Goal: Information Seeking & Learning: Learn about a topic

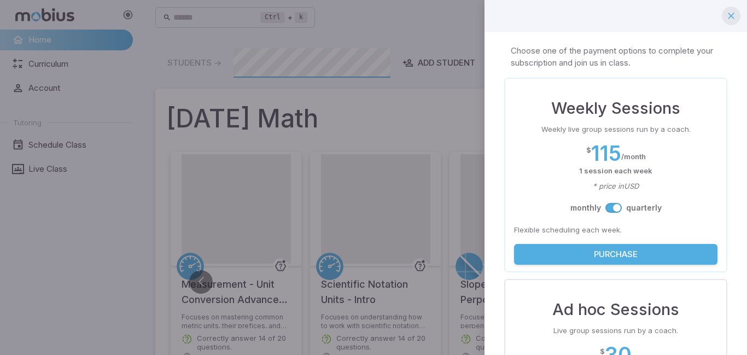
click at [731, 15] on icon "button" at bounding box center [730, 15] width 11 height 11
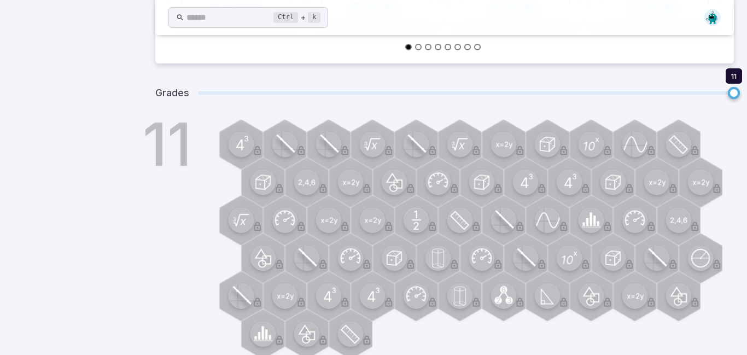
scroll to position [393, 0]
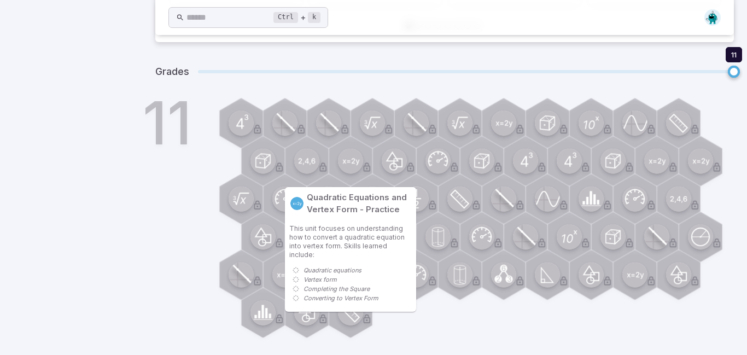
click at [350, 163] on circle at bounding box center [350, 160] width 25 height 25
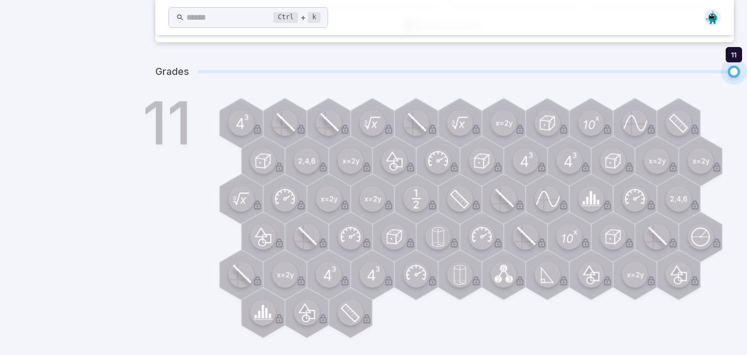
drag, startPoint x: 735, startPoint y: 75, endPoint x: 740, endPoint y: 70, distance: 7.4
click at [676, 77] on span "11 11" at bounding box center [466, 71] width 536 height 14
click at [683, 77] on span "10 11" at bounding box center [466, 71] width 536 height 14
click at [677, 76] on span "10 11" at bounding box center [466, 71] width 536 height 14
click at [681, 70] on span "10 11" at bounding box center [466, 71] width 536 height 14
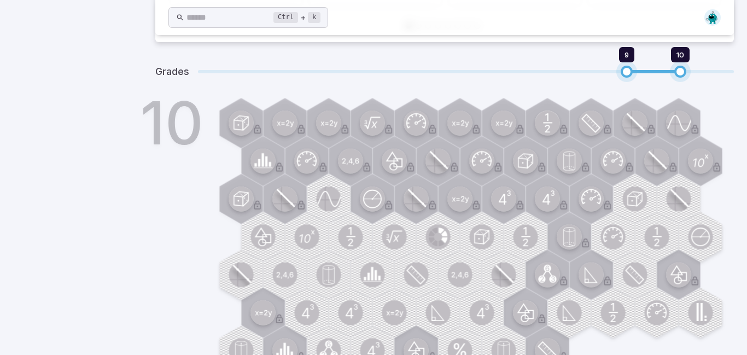
click at [681, 70] on span "9 10" at bounding box center [466, 71] width 536 height 14
type input "*"
type input "**"
click at [547, 71] on span at bounding box center [466, 71] width 536 height 3
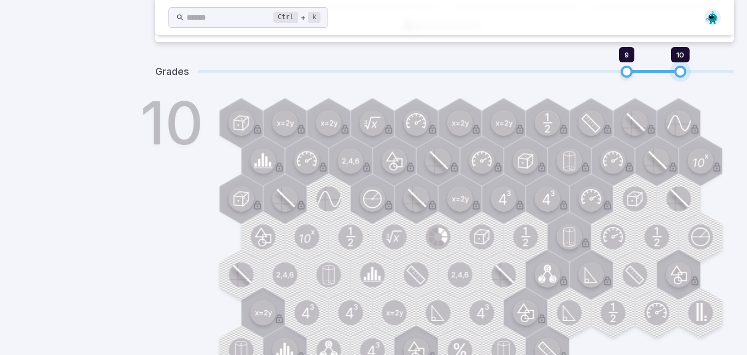
click at [547, 71] on span at bounding box center [466, 71] width 536 height 3
click at [626, 70] on span "9 10" at bounding box center [466, 71] width 536 height 14
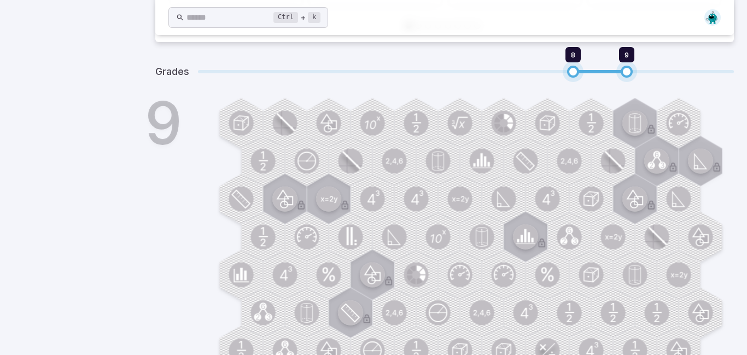
type input "*"
click at [574, 70] on span "8" at bounding box center [573, 72] width 12 height 12
type input "*"
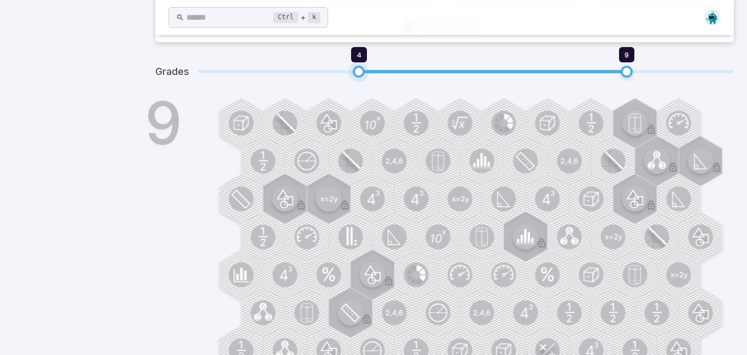
click at [356, 73] on span "4" at bounding box center [359, 72] width 12 height 12
click at [507, 72] on span at bounding box center [493, 71] width 268 height 3
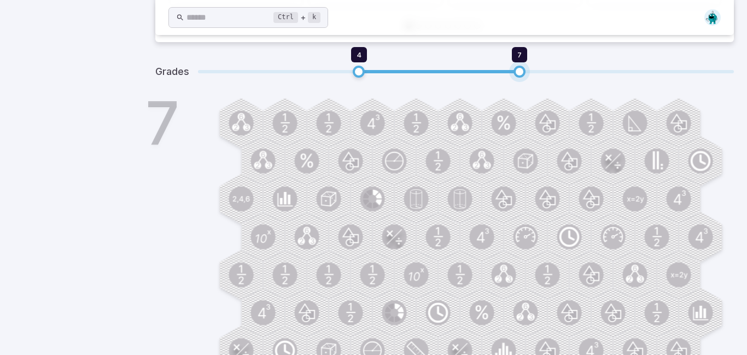
type input "*"
click at [624, 72] on span at bounding box center [466, 71] width 536 height 3
click at [414, 72] on span at bounding box center [439, 71] width 161 height 3
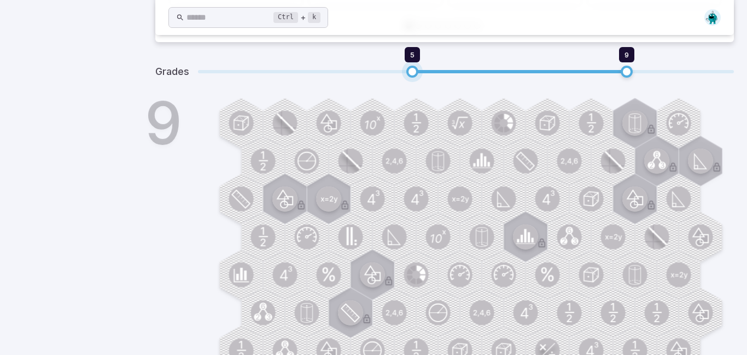
type input "*"
click at [298, 13] on kbd "Ctrl" at bounding box center [285, 17] width 25 height 11
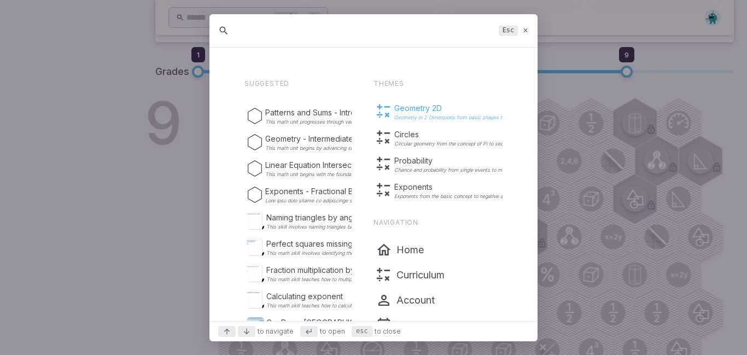
click at [414, 110] on p "Geometry 2D" at bounding box center [493, 108] width 198 height 11
click at [426, 138] on rect at bounding box center [416, 123] width 55 height 55
